Goal: Transaction & Acquisition: Purchase product/service

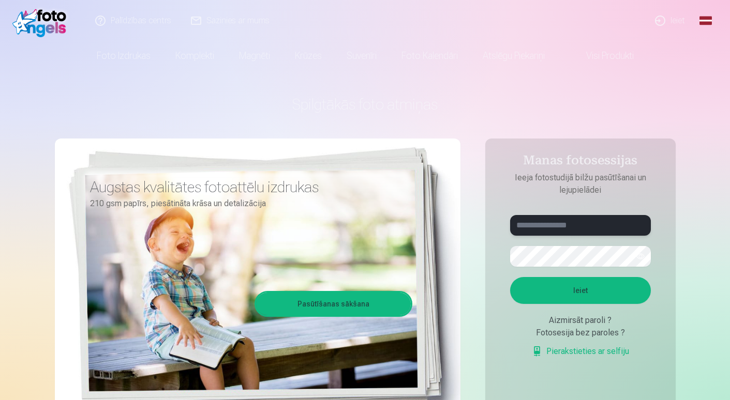
click at [566, 230] on input "text" at bounding box center [580, 225] width 141 height 21
type input "**********"
click at [551, 281] on button "Ieiet" at bounding box center [580, 290] width 141 height 27
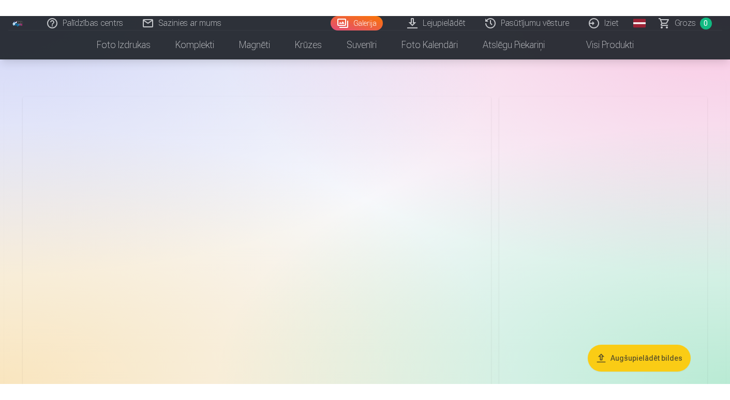
scroll to position [52, 0]
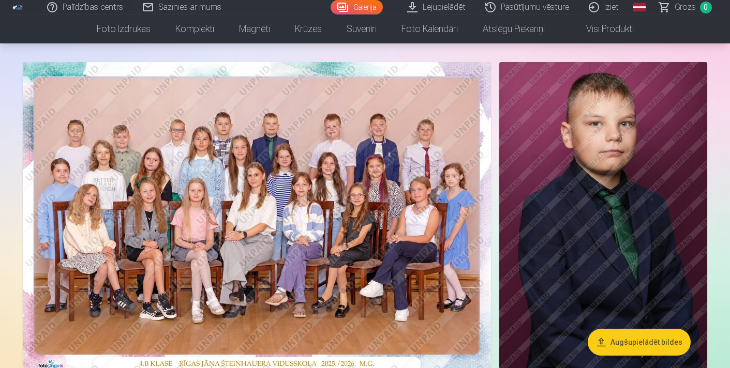
click at [265, 174] on img at bounding box center [257, 218] width 468 height 312
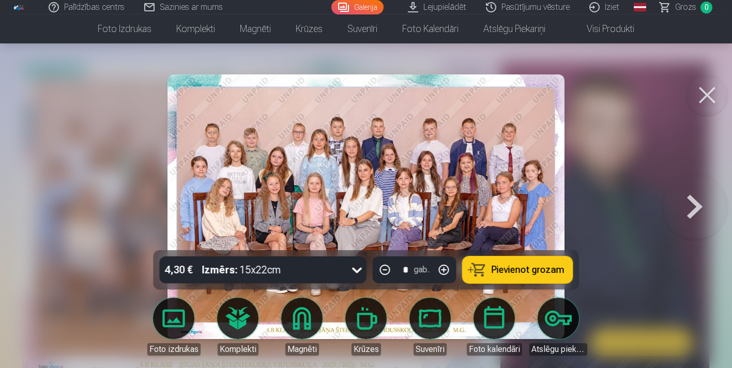
click at [358, 272] on icon at bounding box center [357, 270] width 17 height 17
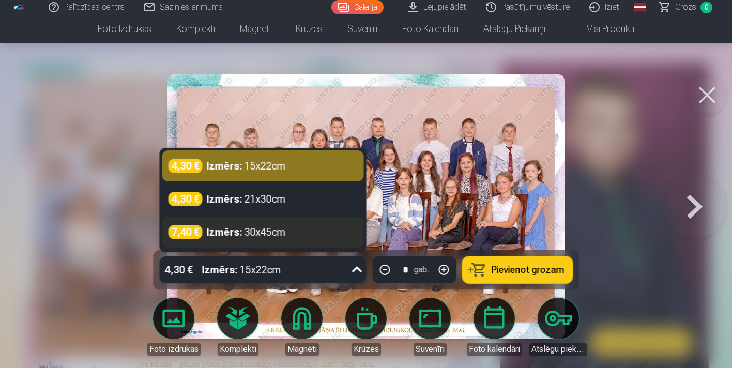
click at [317, 235] on div "7,40 € Izmērs : 30x45cm" at bounding box center [263, 232] width 189 height 14
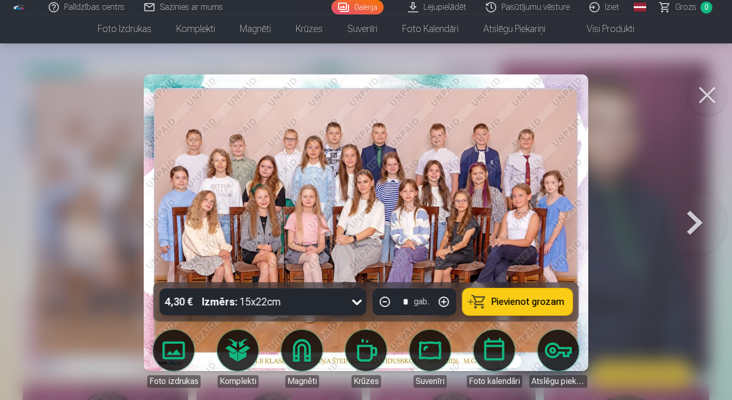
click at [698, 229] on button at bounding box center [695, 223] width 66 height 98
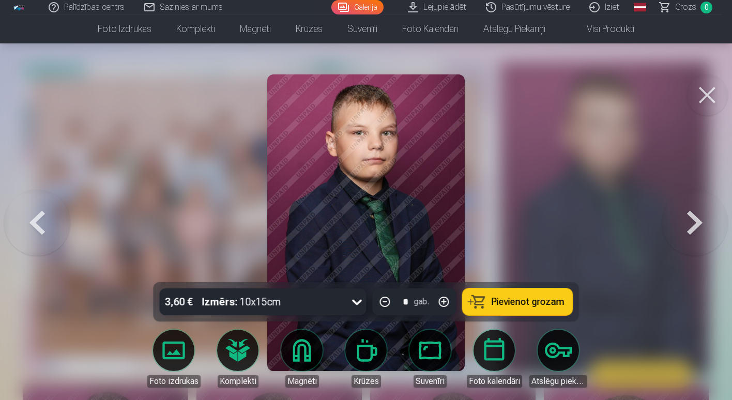
click at [683, 223] on button at bounding box center [695, 223] width 66 height 98
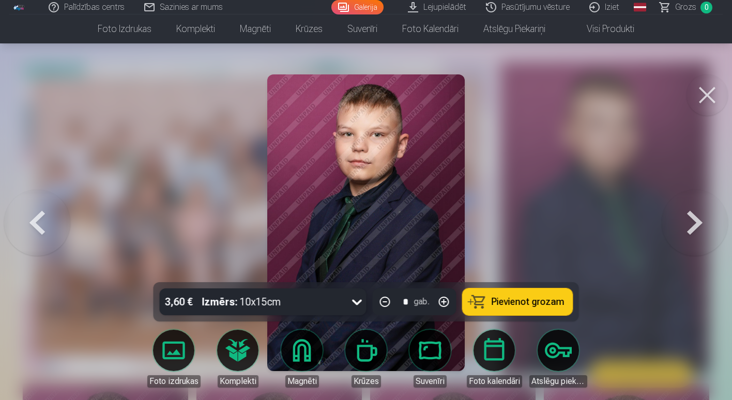
click at [683, 223] on button at bounding box center [695, 223] width 66 height 98
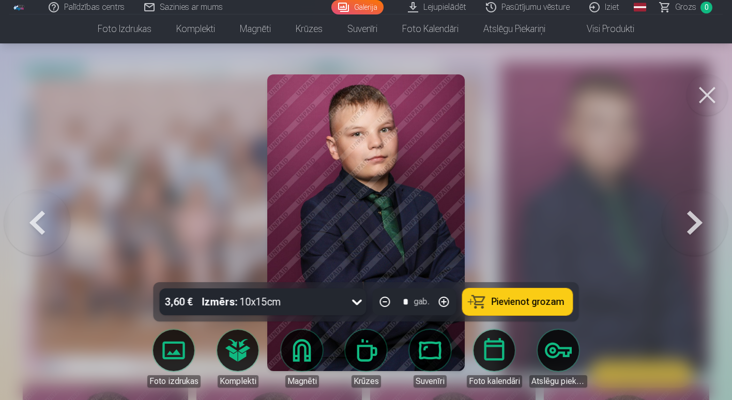
click at [683, 223] on button at bounding box center [695, 223] width 66 height 98
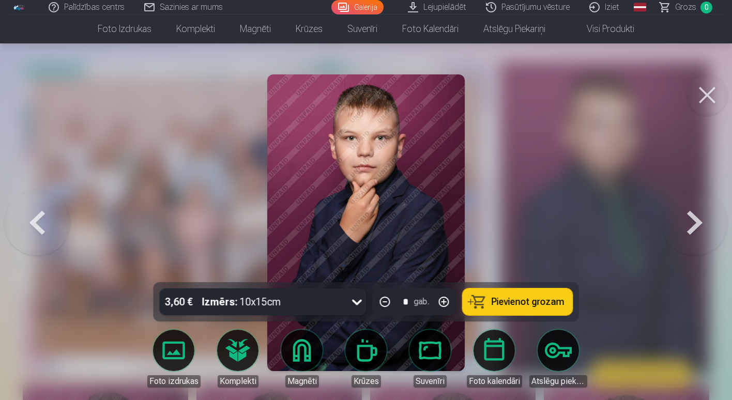
click at [683, 223] on button at bounding box center [695, 223] width 66 height 98
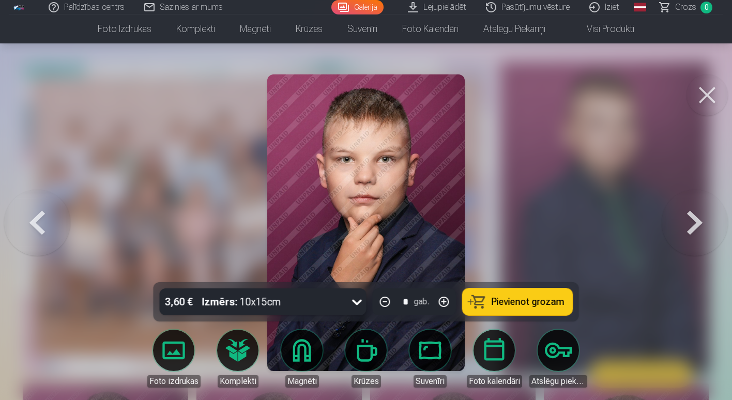
click at [32, 217] on button at bounding box center [37, 223] width 66 height 98
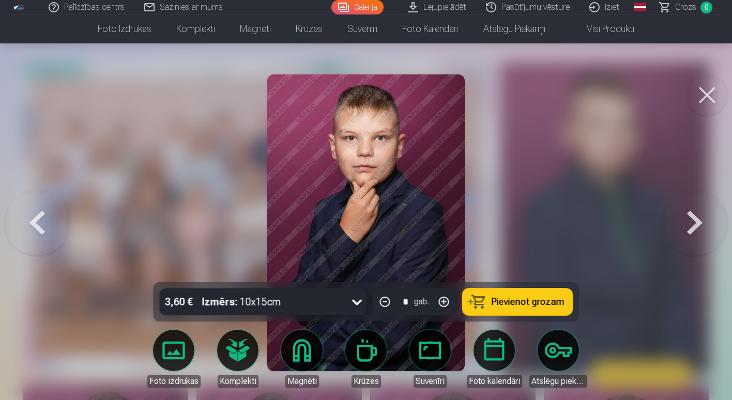
click at [32, 217] on button at bounding box center [37, 223] width 66 height 98
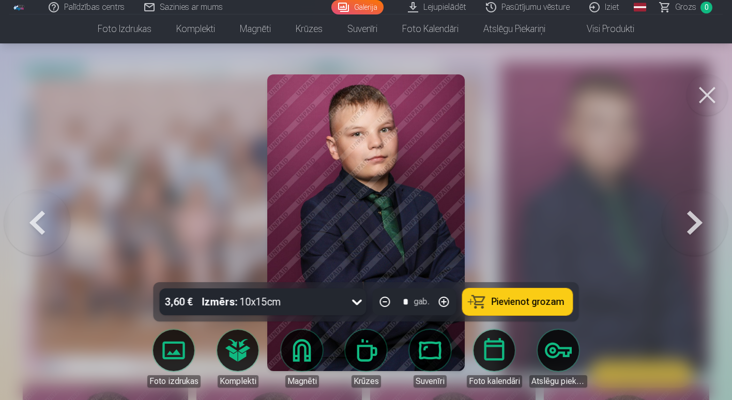
click at [32, 217] on button at bounding box center [37, 223] width 66 height 98
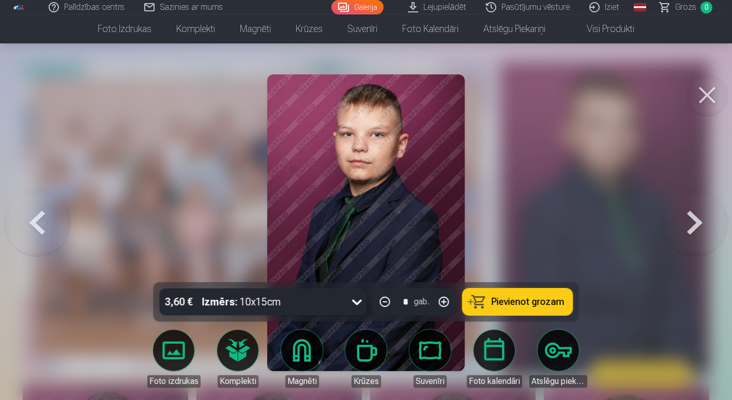
click at [32, 217] on button at bounding box center [37, 223] width 66 height 98
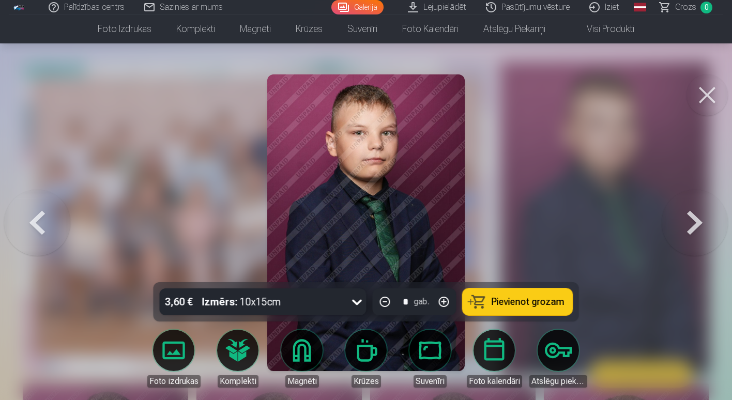
click at [32, 217] on button at bounding box center [37, 223] width 66 height 98
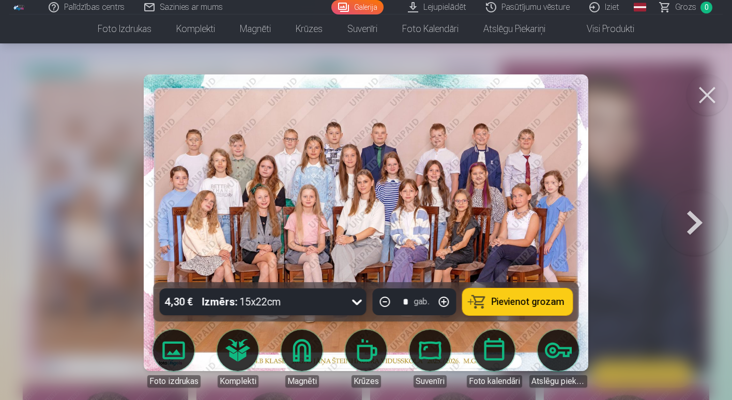
click at [688, 225] on button at bounding box center [695, 223] width 66 height 98
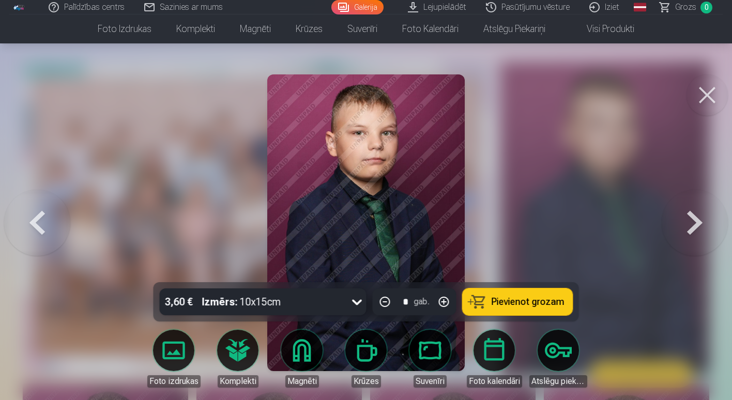
click at [688, 225] on button at bounding box center [695, 223] width 66 height 98
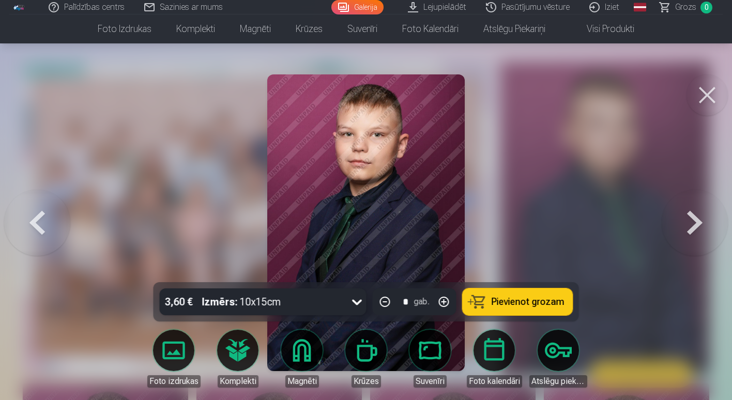
click at [691, 228] on button at bounding box center [695, 223] width 66 height 98
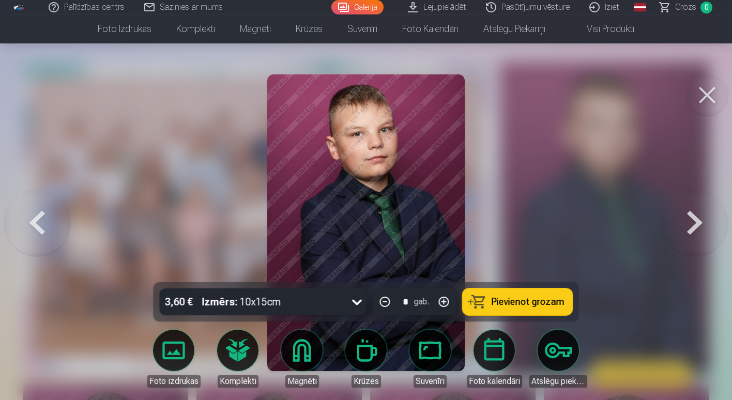
click at [691, 228] on button at bounding box center [695, 223] width 66 height 98
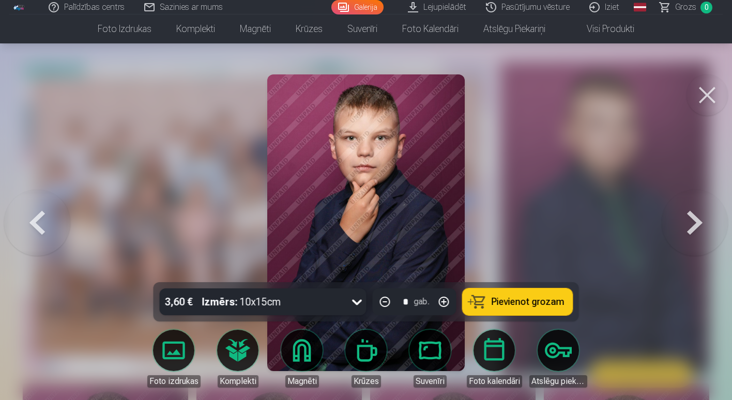
click at [691, 228] on button at bounding box center [695, 223] width 66 height 98
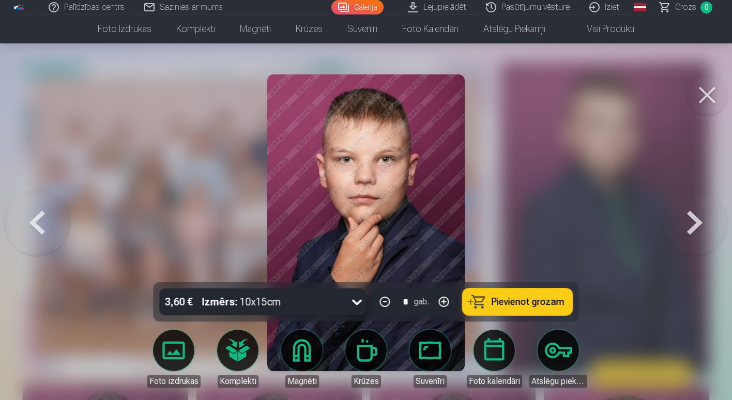
click at [691, 228] on button at bounding box center [695, 223] width 66 height 98
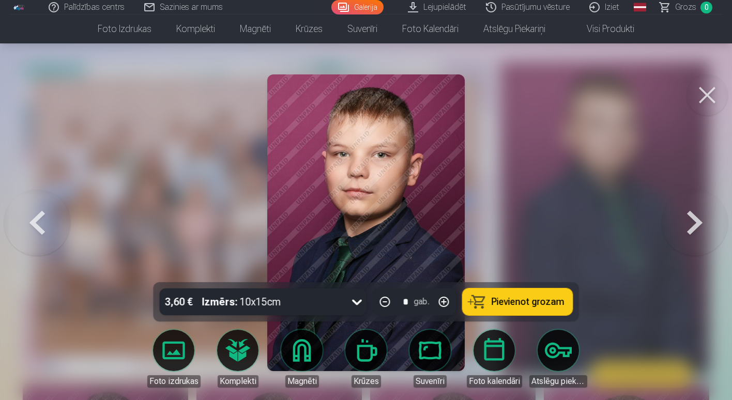
click at [691, 228] on button at bounding box center [695, 223] width 66 height 98
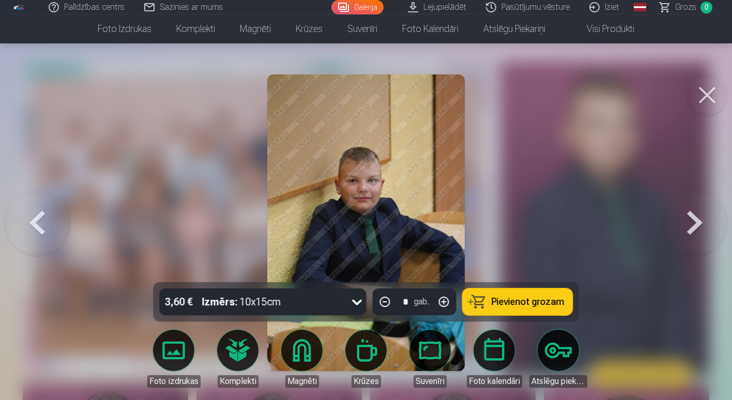
click at [691, 228] on button at bounding box center [695, 223] width 66 height 98
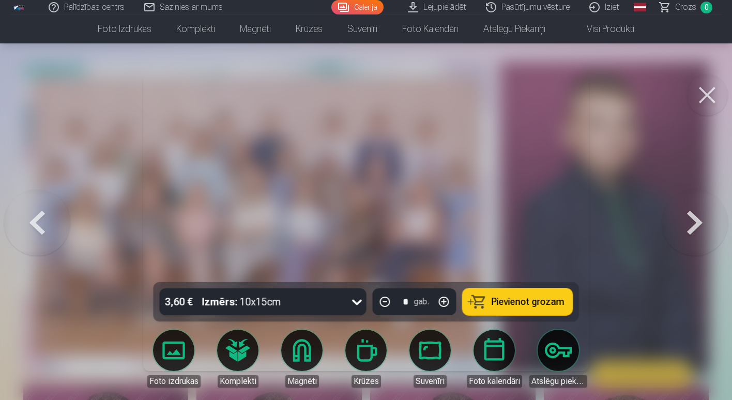
click at [691, 228] on button at bounding box center [695, 223] width 66 height 98
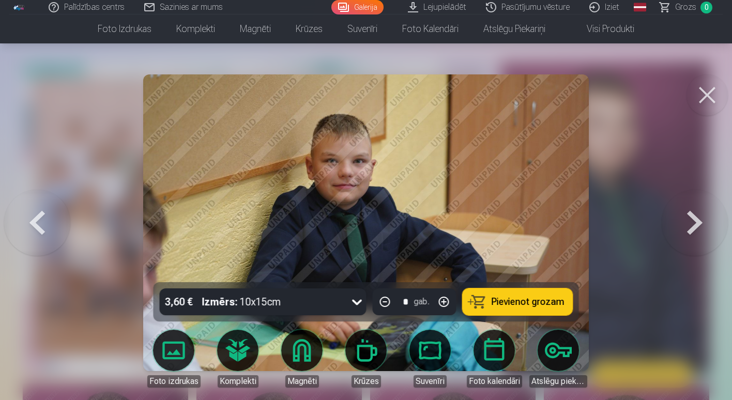
click at [691, 228] on button at bounding box center [695, 223] width 66 height 98
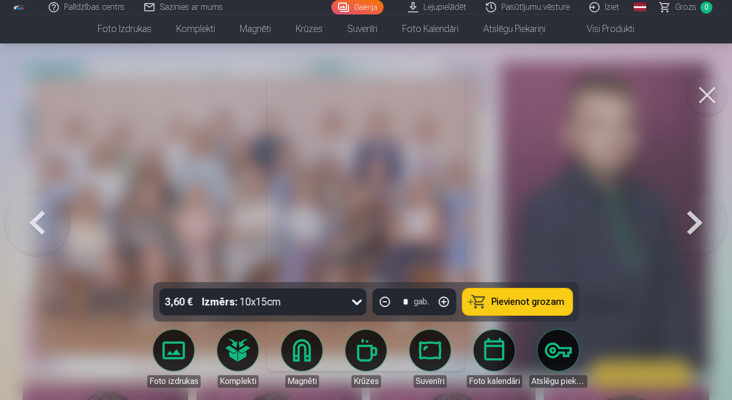
click at [691, 228] on button at bounding box center [695, 223] width 66 height 98
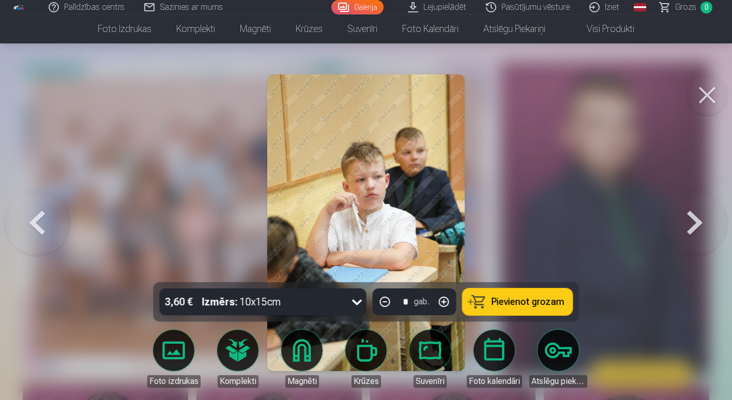
click at [691, 228] on button at bounding box center [695, 223] width 66 height 98
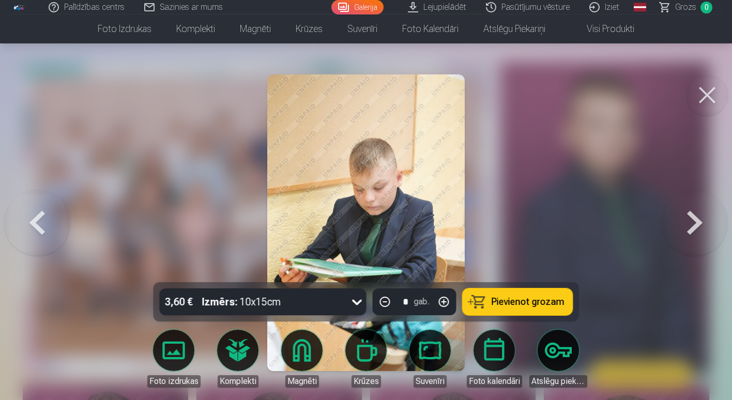
click at [691, 228] on button at bounding box center [695, 223] width 66 height 98
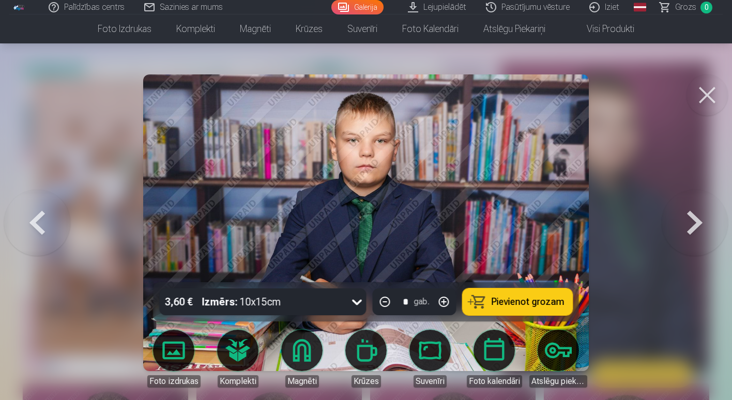
click at [688, 225] on button at bounding box center [695, 223] width 66 height 98
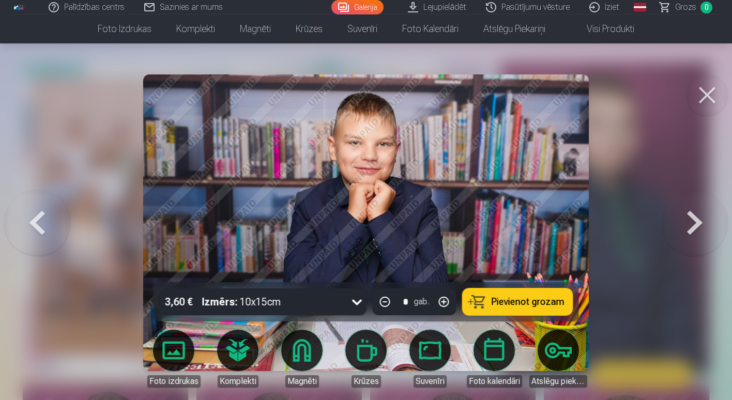
click at [41, 222] on button at bounding box center [37, 223] width 66 height 98
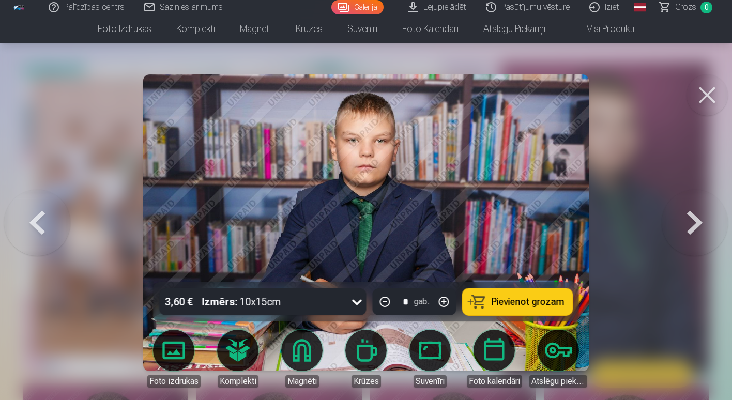
click at [699, 231] on button at bounding box center [695, 223] width 66 height 98
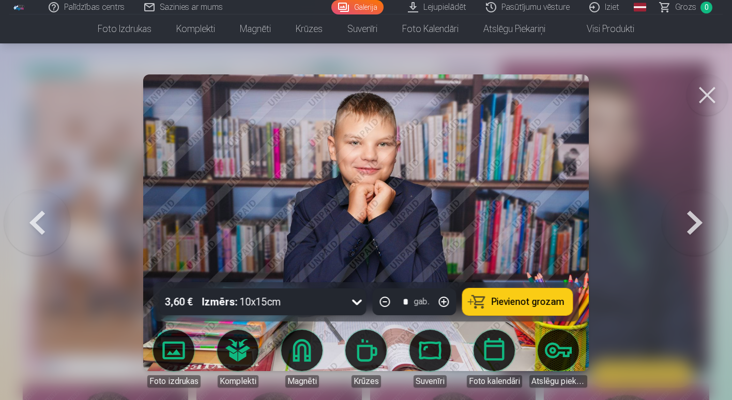
click at [699, 231] on button at bounding box center [695, 223] width 66 height 98
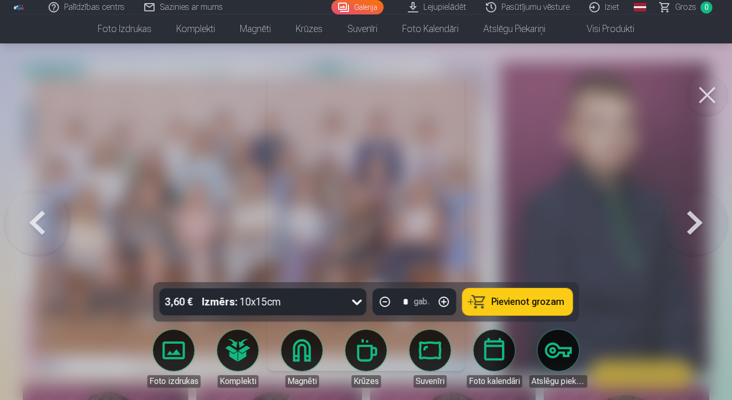
click at [696, 225] on button at bounding box center [695, 223] width 66 height 98
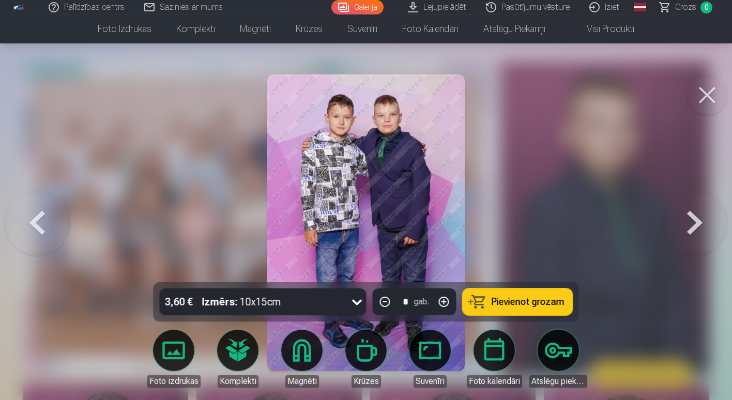
click at [694, 225] on button at bounding box center [695, 223] width 66 height 98
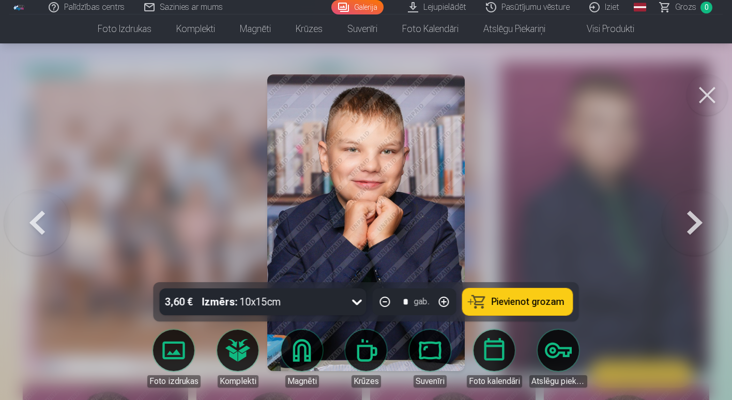
click at [692, 222] on button at bounding box center [695, 223] width 66 height 98
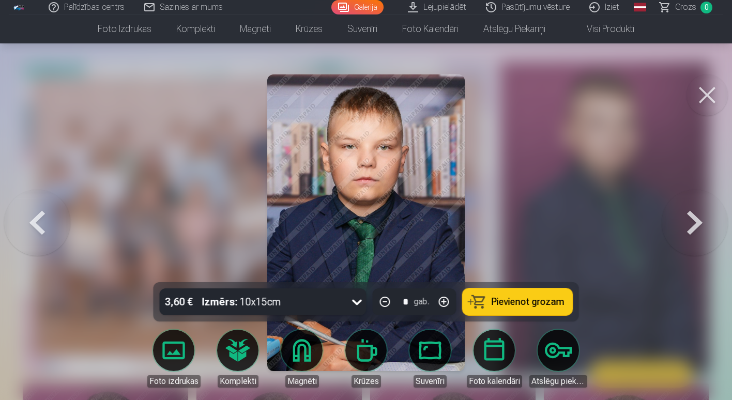
click at [690, 222] on button at bounding box center [695, 223] width 66 height 98
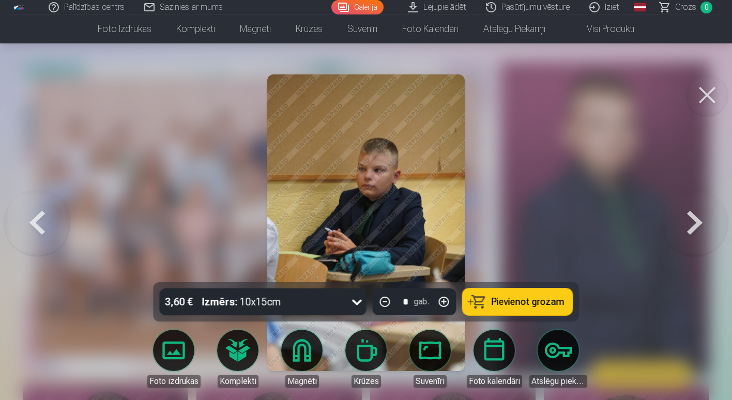
click at [690, 222] on button at bounding box center [695, 223] width 66 height 98
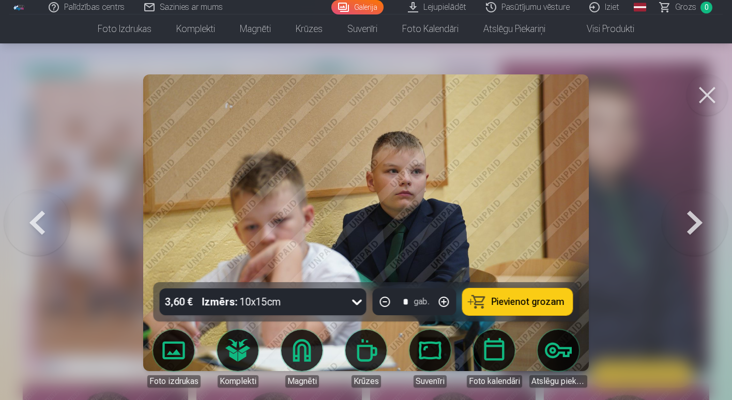
click at [690, 222] on button at bounding box center [695, 223] width 66 height 98
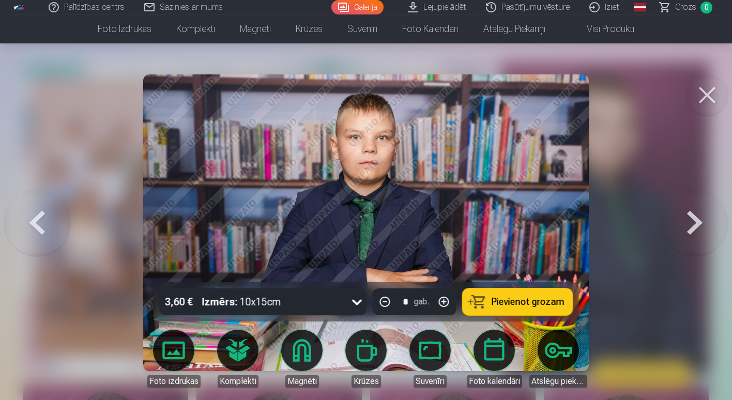
click at [690, 222] on button at bounding box center [695, 223] width 66 height 98
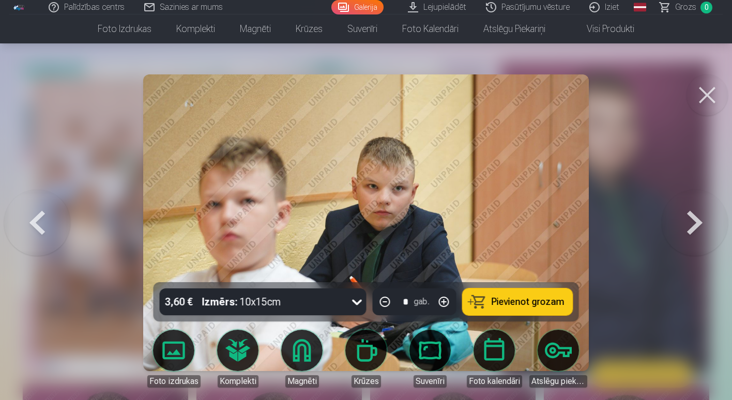
click at [690, 222] on button at bounding box center [695, 223] width 66 height 98
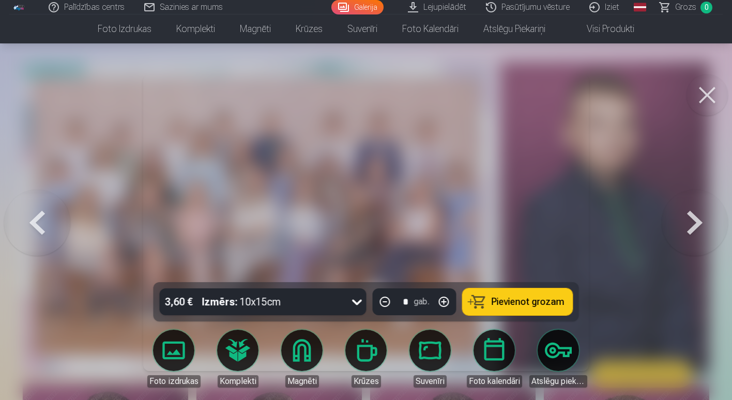
click at [690, 217] on button at bounding box center [695, 223] width 66 height 98
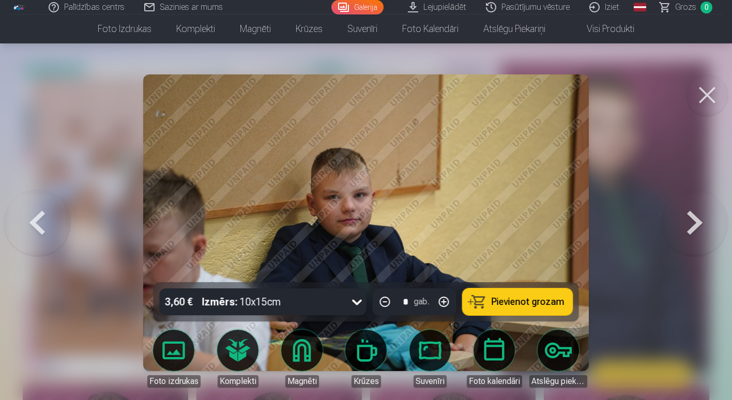
click at [690, 217] on button at bounding box center [695, 223] width 66 height 98
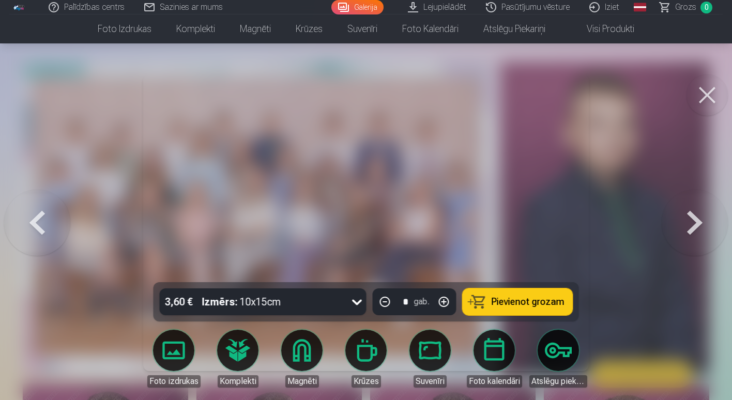
click at [690, 217] on button at bounding box center [695, 223] width 66 height 98
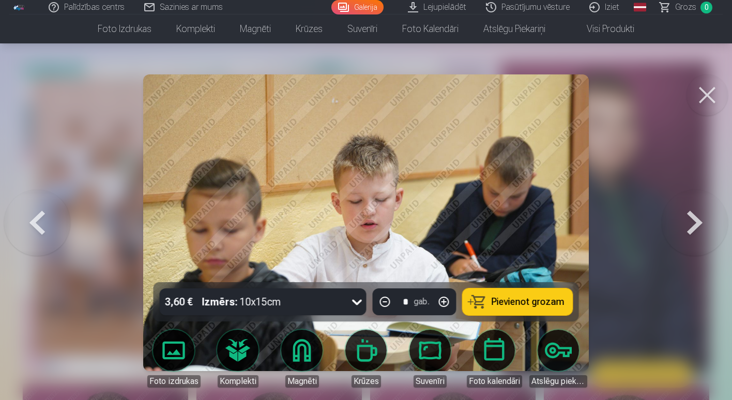
click at [690, 217] on button at bounding box center [695, 223] width 66 height 98
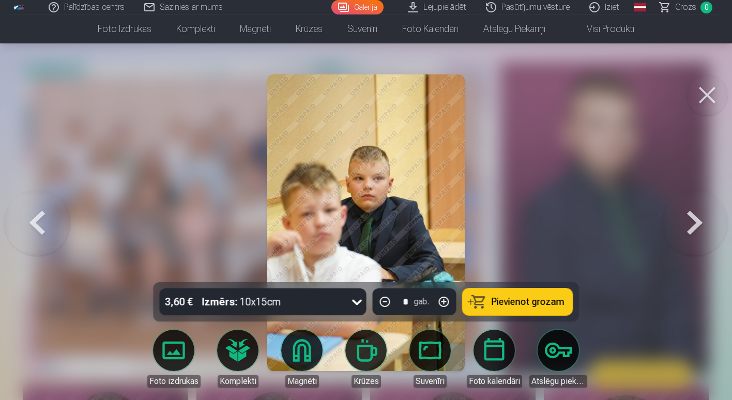
click at [689, 217] on button at bounding box center [695, 223] width 66 height 98
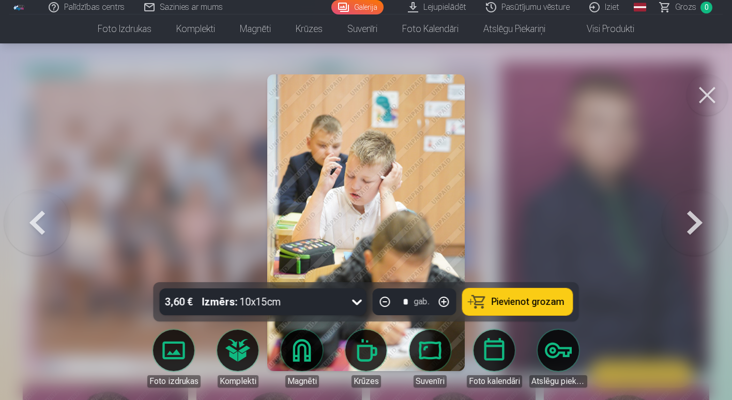
click at [689, 217] on button at bounding box center [695, 223] width 66 height 98
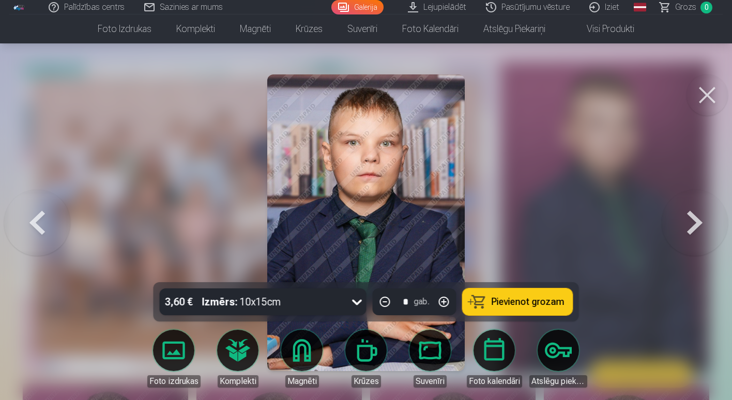
click at [689, 217] on button at bounding box center [695, 223] width 66 height 98
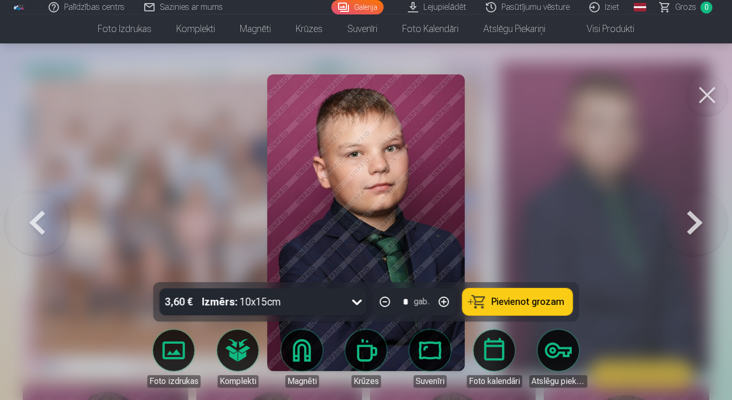
click at [689, 217] on button at bounding box center [695, 223] width 66 height 98
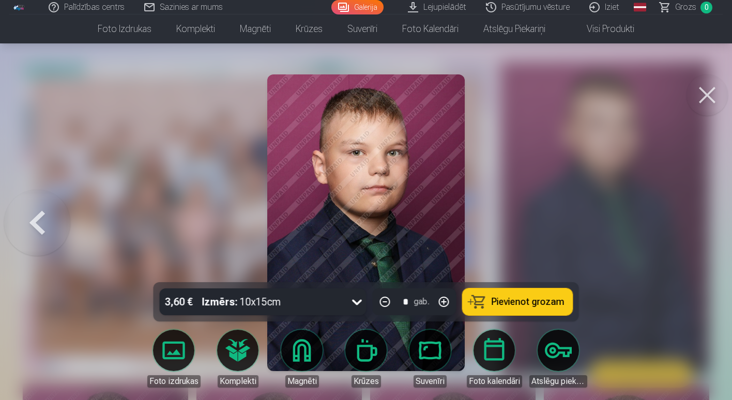
click at [689, 217] on div at bounding box center [366, 200] width 732 height 400
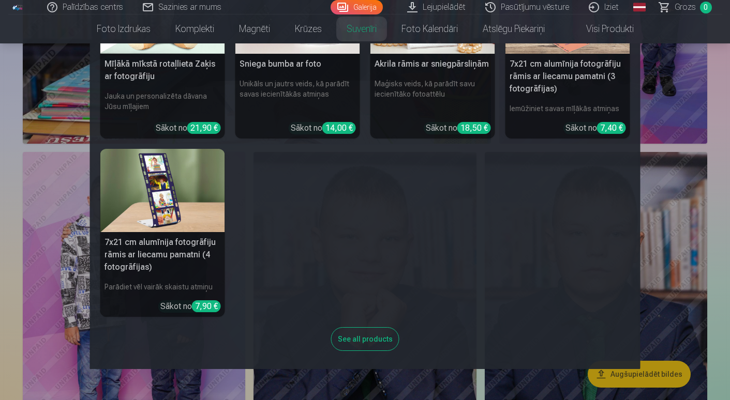
scroll to position [272, 0]
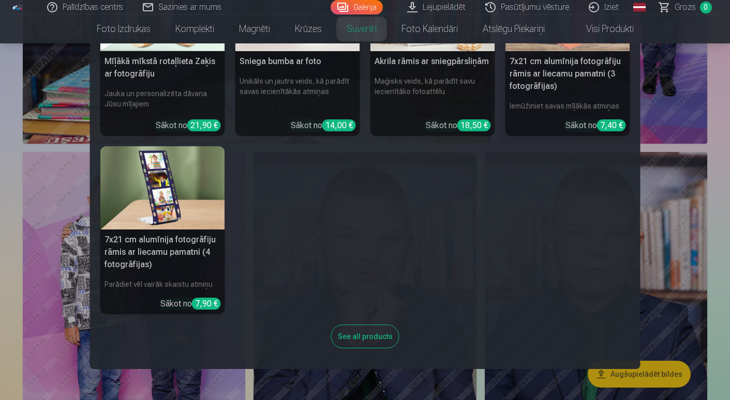
click at [348, 340] on div "See all products" at bounding box center [365, 337] width 68 height 24
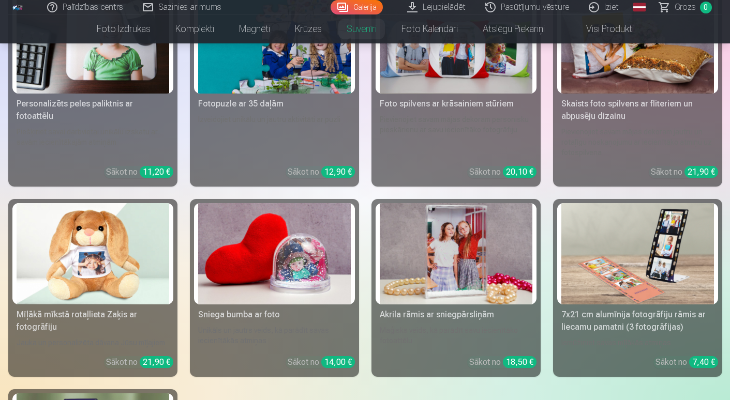
scroll to position [52, 0]
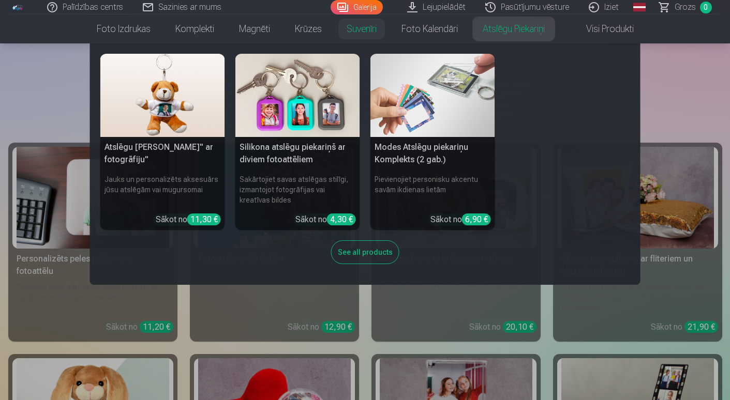
click at [500, 36] on link "Atslēgu piekariņi" at bounding box center [513, 28] width 87 height 29
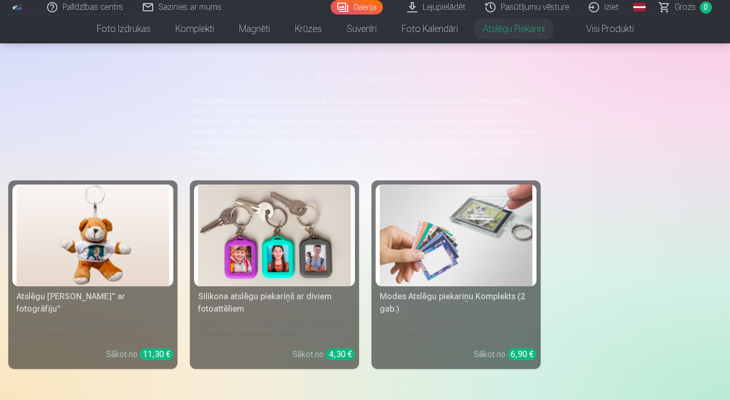
scroll to position [52, 0]
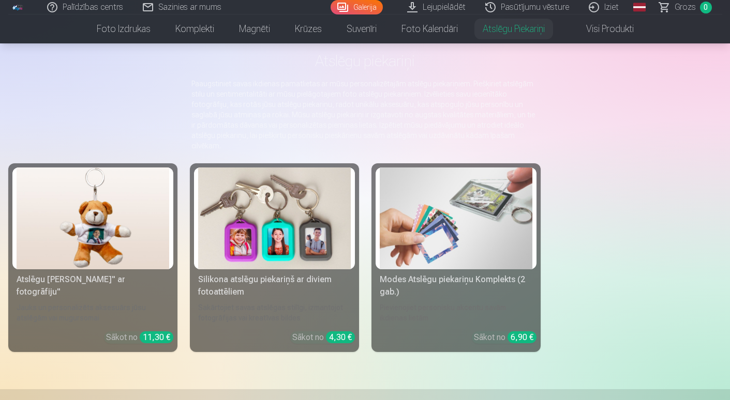
click at [598, 31] on link "Visi produkti" at bounding box center [601, 28] width 89 height 29
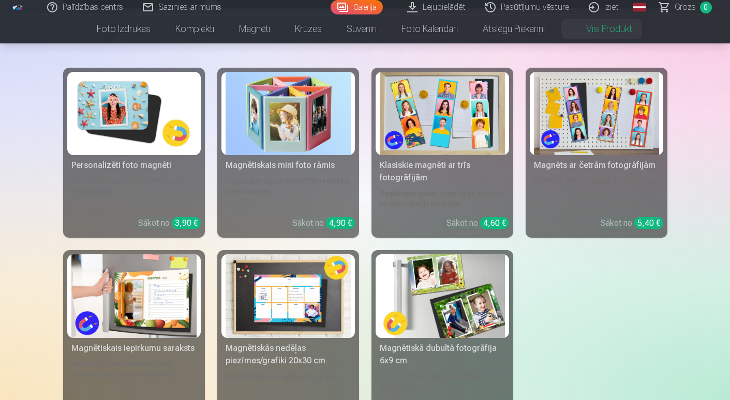
scroll to position [760, 0]
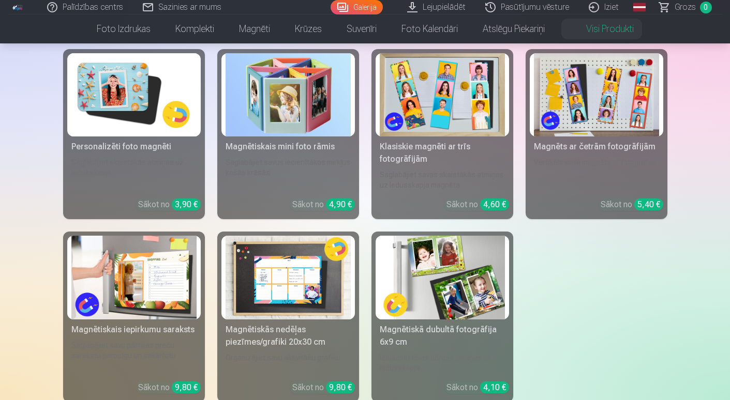
click at [132, 109] on img at bounding box center [133, 94] width 125 height 83
